Goal: Task Accomplishment & Management: Use online tool/utility

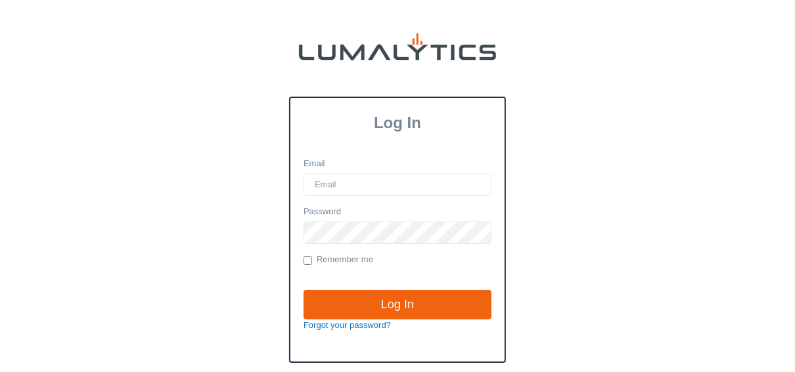
type input "[EMAIL_ADDRESS][DOMAIN_NAME]"
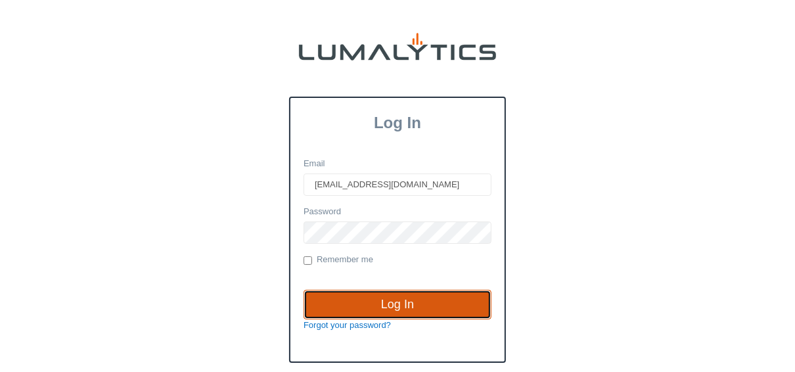
click at [380, 305] on input "Log In" at bounding box center [397, 305] width 188 height 30
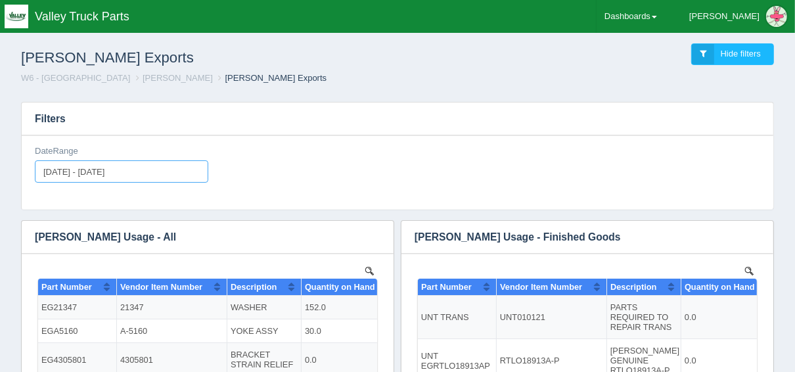
type input "[DATE]"
type input "2025-09-30"
click at [68, 173] on input "2025-09-01 - 2025-09-30" at bounding box center [121, 171] width 173 height 22
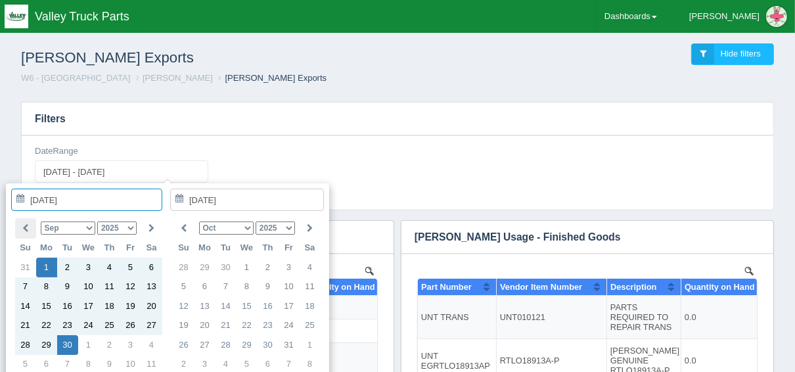
click at [26, 224] on icon at bounding box center [25, 228] width 6 height 9
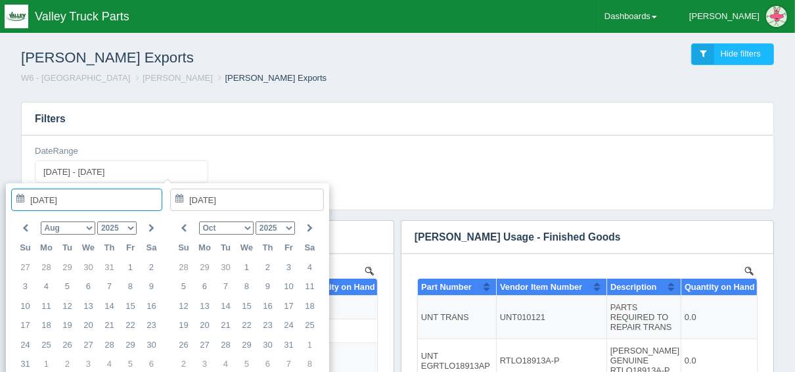
click at [26, 224] on icon at bounding box center [25, 228] width 6 height 9
type input "2025-07-01"
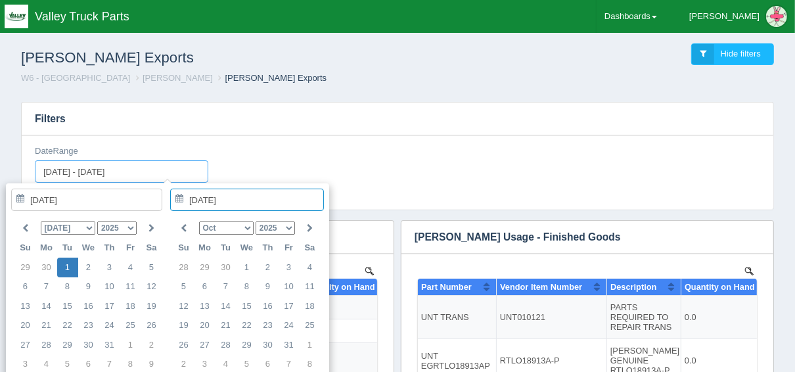
click at [142, 169] on input "2025-09-01 - 2025-09-30" at bounding box center [121, 171] width 173 height 22
click at [251, 203] on input "2025-07-01" at bounding box center [247, 199] width 154 height 22
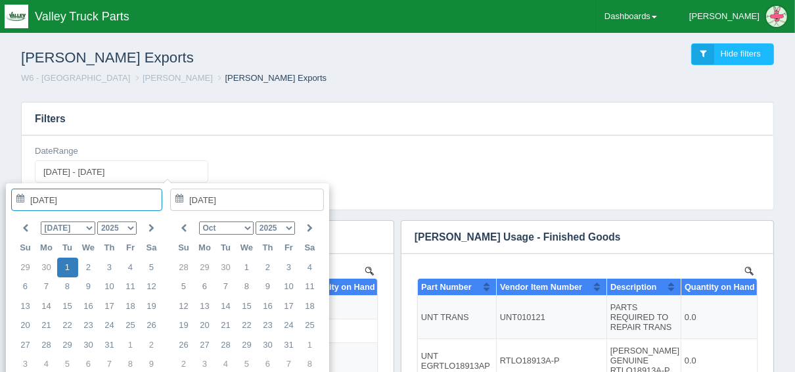
click at [303, 224] on th at bounding box center [309, 228] width 21 height 20
click at [181, 224] on icon at bounding box center [184, 228] width 6 height 9
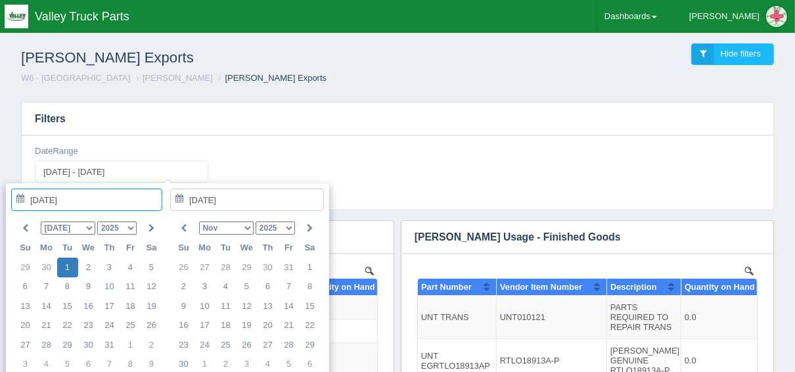
click at [181, 224] on icon at bounding box center [184, 228] width 6 height 9
type input "2025-09-30"
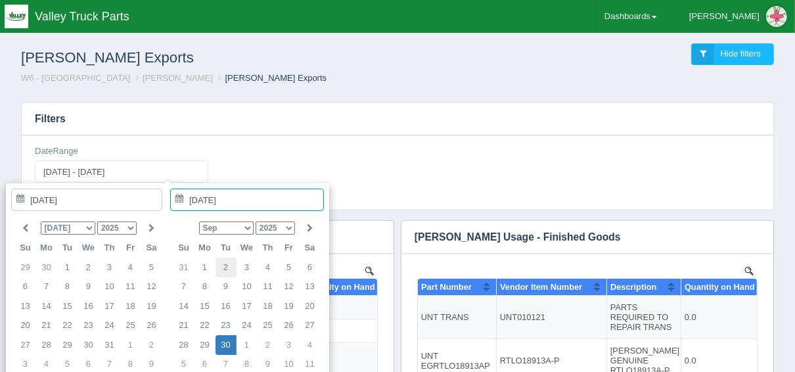
type input "2025-09-02"
click at [377, 180] on div "DateRange 2025-09-01 - 2025-09-30" at bounding box center [397, 169] width 735 height 48
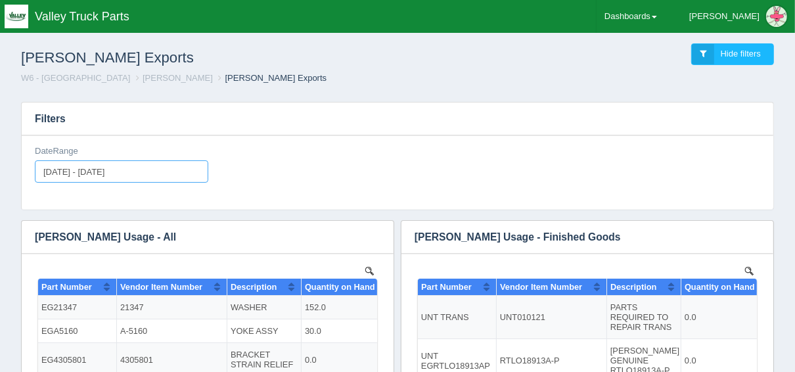
type input "2025-09-01"
type input "2025-09-30"
click at [158, 172] on input "2025-09-01 - 2025-09-30" at bounding box center [121, 171] width 173 height 22
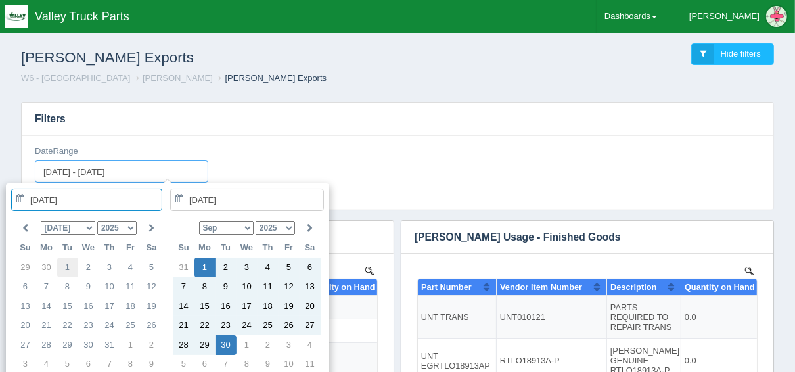
type input "2025-07-01"
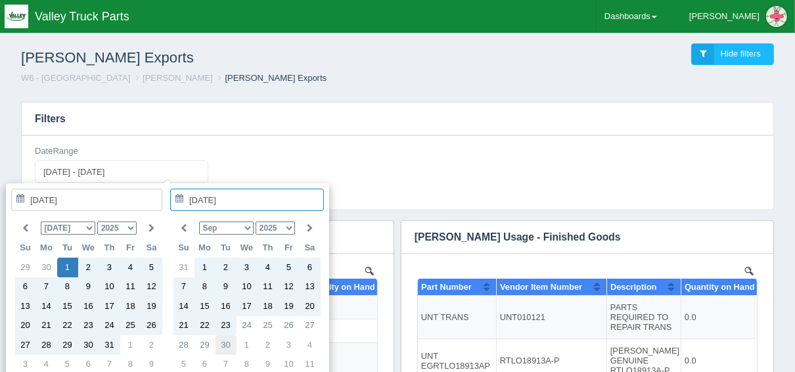
type input "2025-09-30"
type input "2025-07-01 - 2025-09-30"
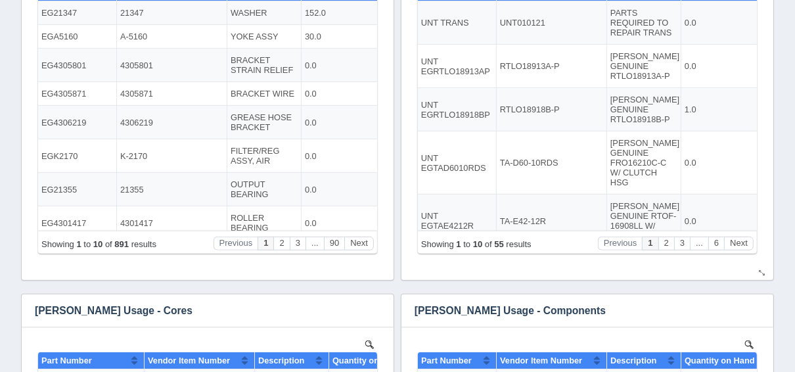
scroll to position [420, 0]
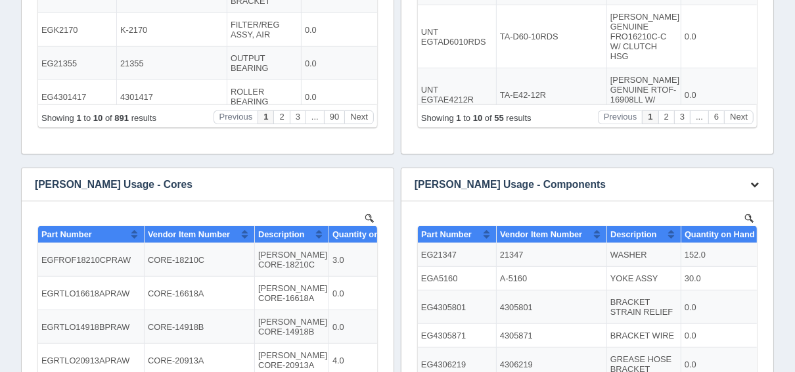
click at [751, 184] on icon "button" at bounding box center [754, 184] width 9 height 9
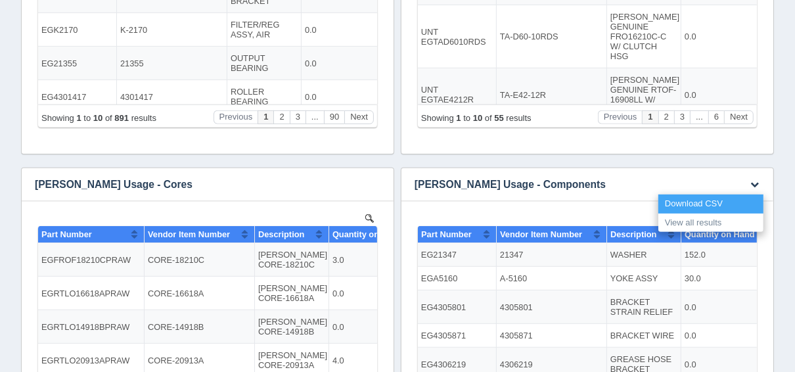
click at [743, 198] on link "Download CSV" at bounding box center [710, 203] width 105 height 19
click at [720, 201] on link "Download CSV" at bounding box center [710, 203] width 105 height 19
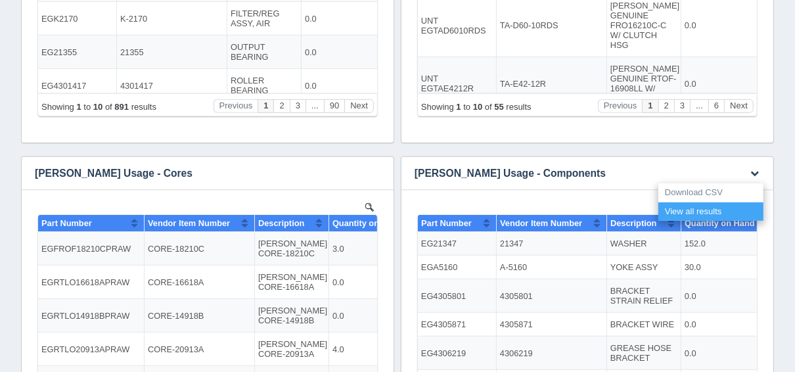
scroll to position [578, 0]
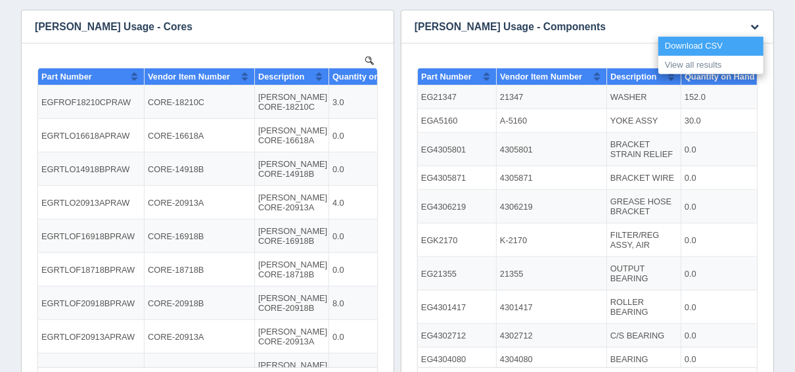
click at [709, 47] on link "Download CSV" at bounding box center [710, 46] width 105 height 19
